Goal: Task Accomplishment & Management: Use online tool/utility

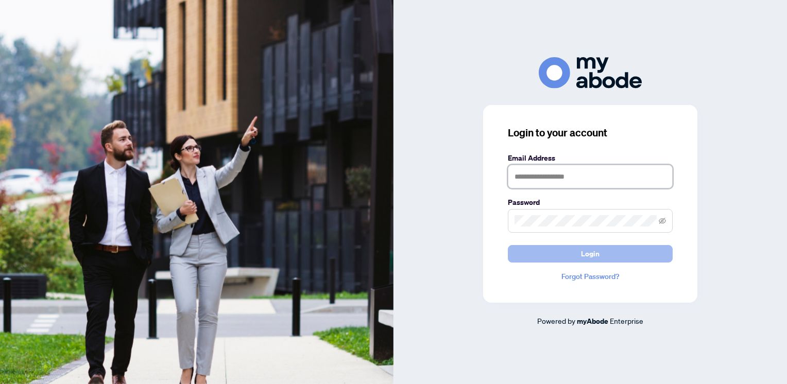
type input "**********"
click at [586, 248] on span "Login" at bounding box center [590, 254] width 19 height 16
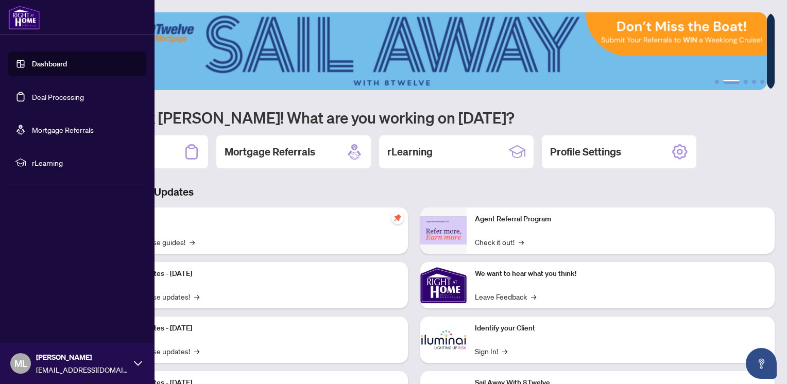
click at [39, 65] on link "Dashboard" at bounding box center [49, 63] width 35 height 9
click at [48, 68] on link "Dashboard" at bounding box center [49, 63] width 35 height 9
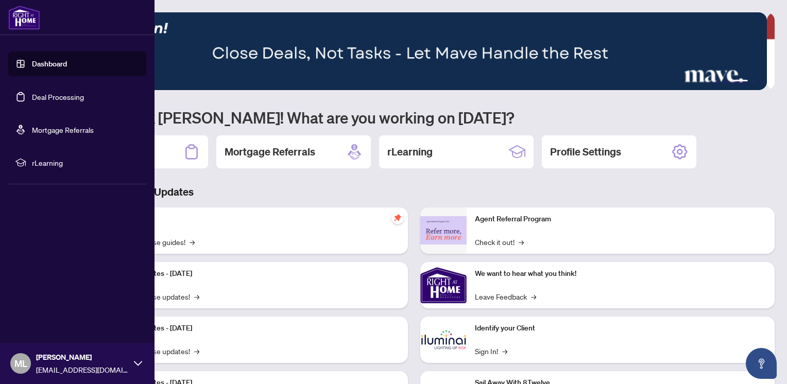
click at [58, 93] on link "Deal Processing" at bounding box center [58, 96] width 52 height 9
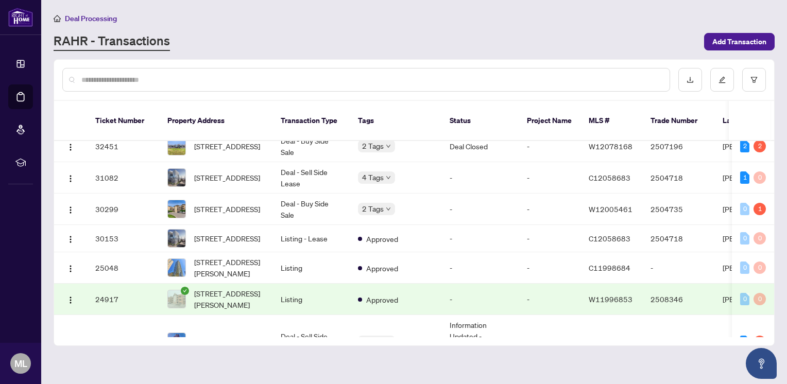
scroll to position [383, 0]
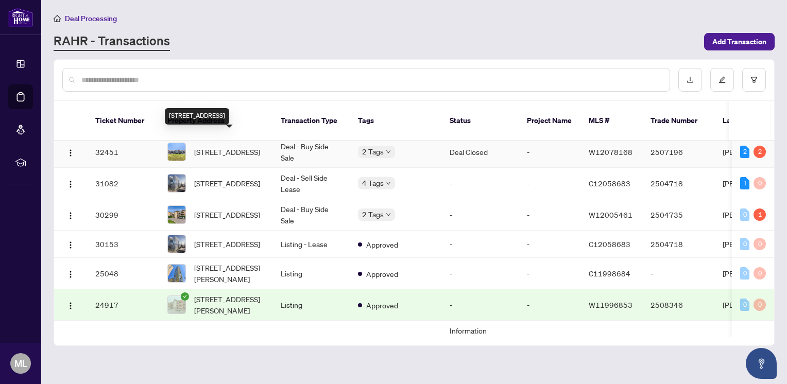
click at [215, 146] on span "425-150 Oak Park Blvd, Oakville, Ontario L6H 3P2, Canada" at bounding box center [227, 151] width 66 height 11
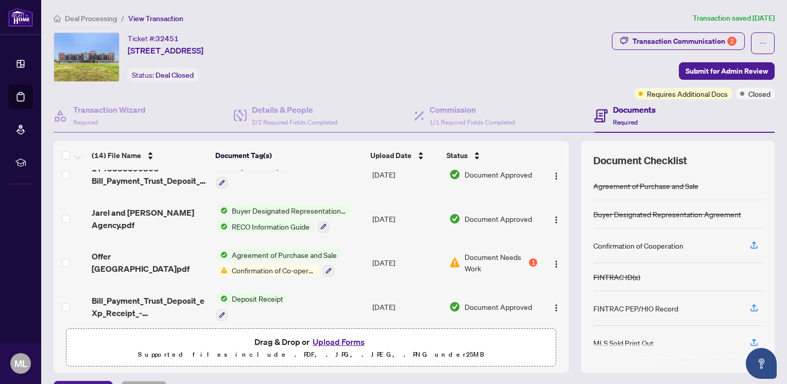
scroll to position [453, 0]
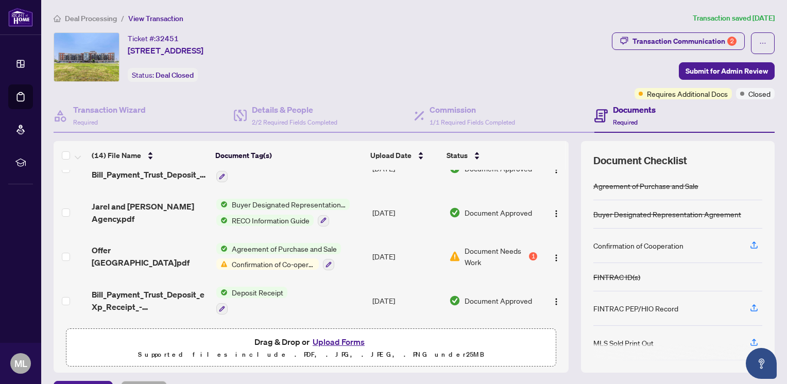
click at [529, 252] on div "1" at bounding box center [533, 256] width 8 height 8
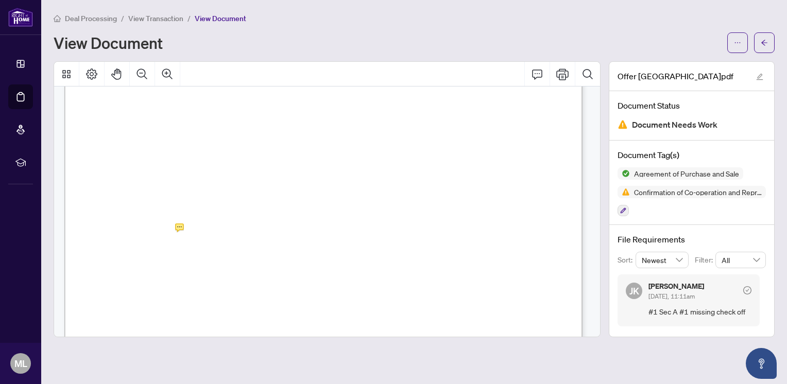
scroll to position [4260, 0]
click at [562, 75] on icon "Print" at bounding box center [562, 74] width 12 height 12
click at [565, 75] on icon "Print" at bounding box center [562, 74] width 12 height 12
